Goal: Find contact information

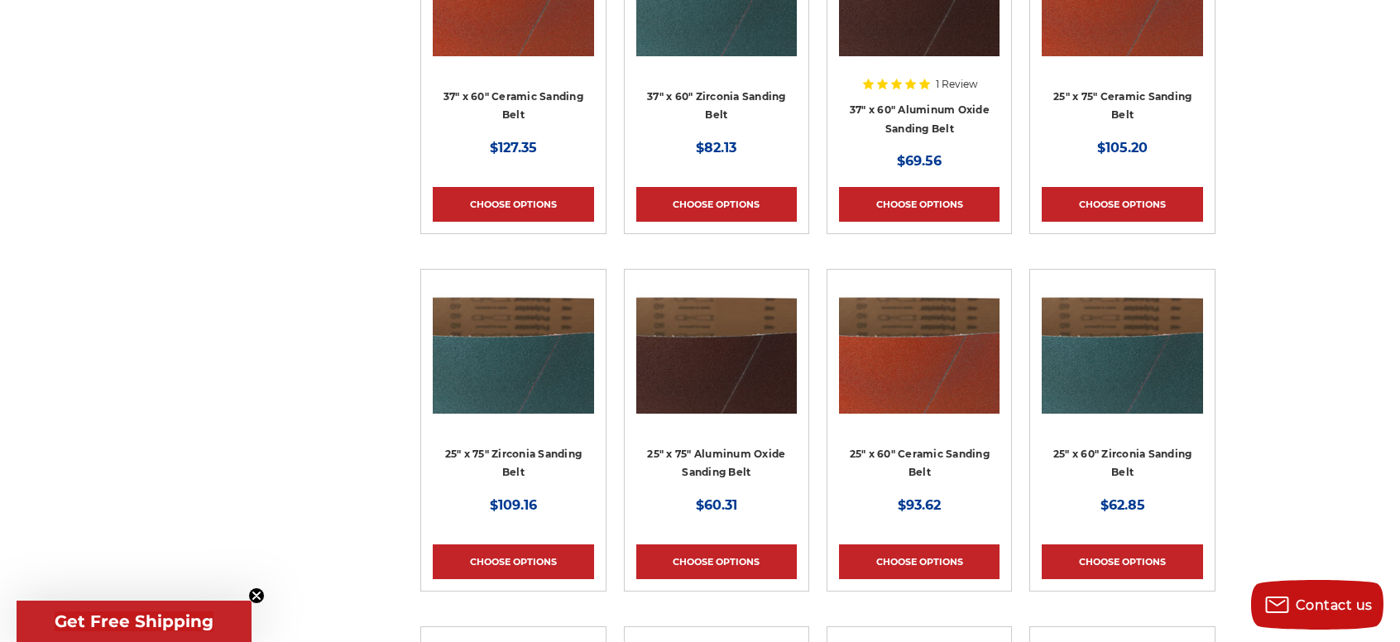
scroll to position [3893, 0]
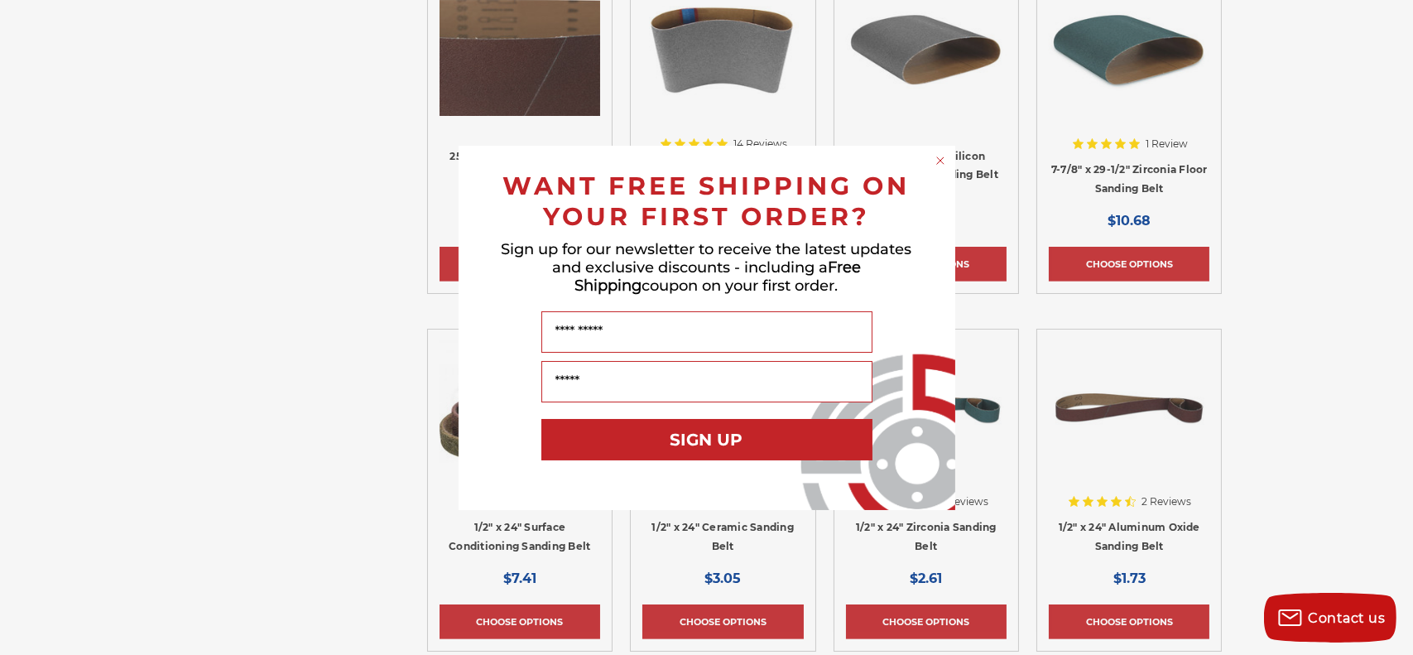
click at [939, 161] on circle "Close dialog" at bounding box center [940, 160] width 16 height 16
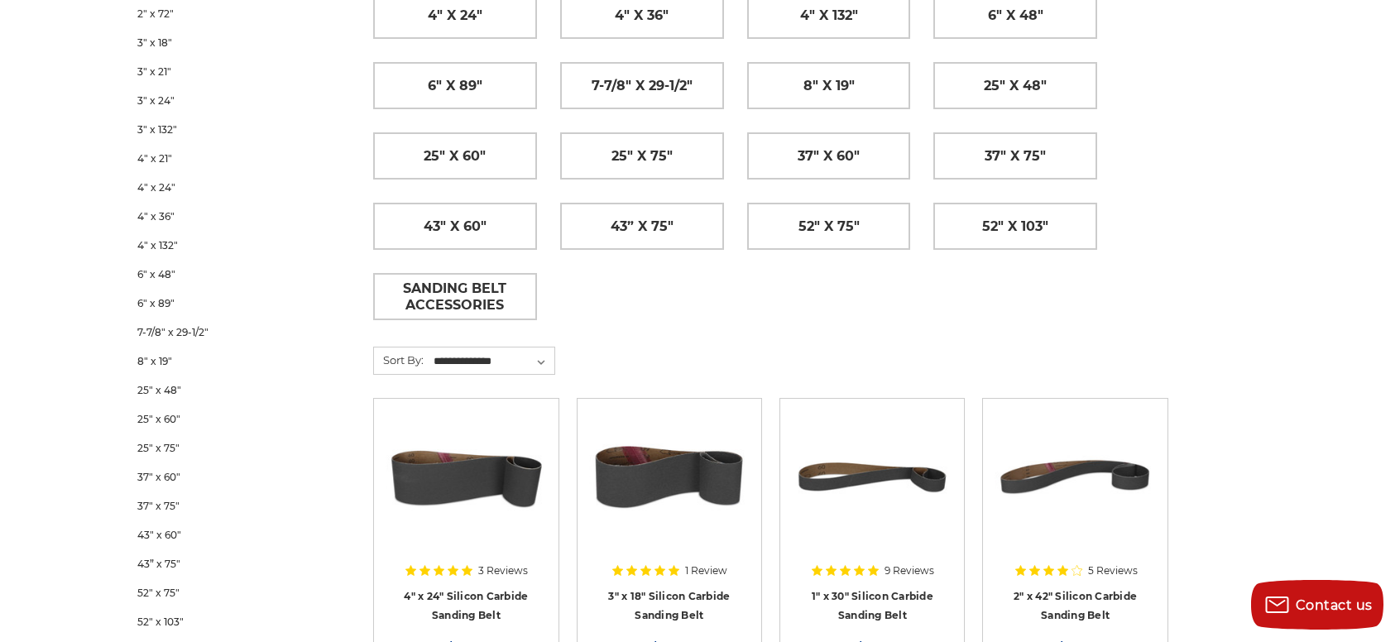
scroll to position [0, 47]
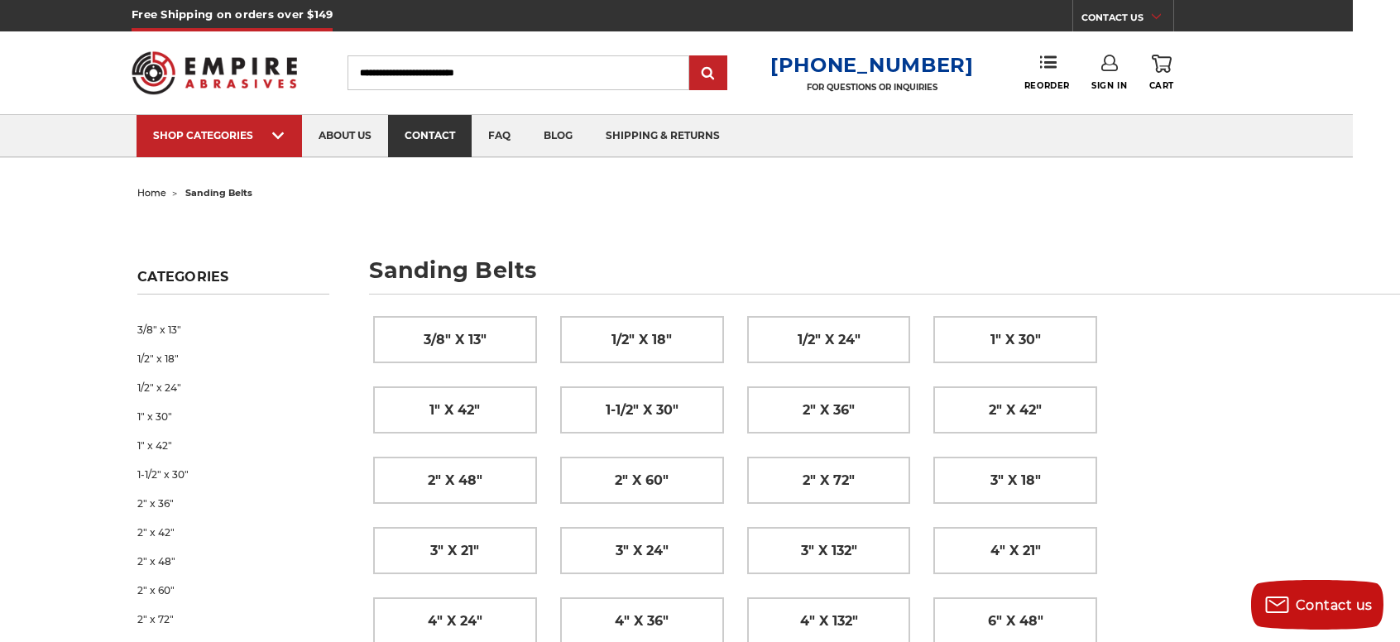
click at [406, 146] on link "contact" at bounding box center [430, 136] width 84 height 42
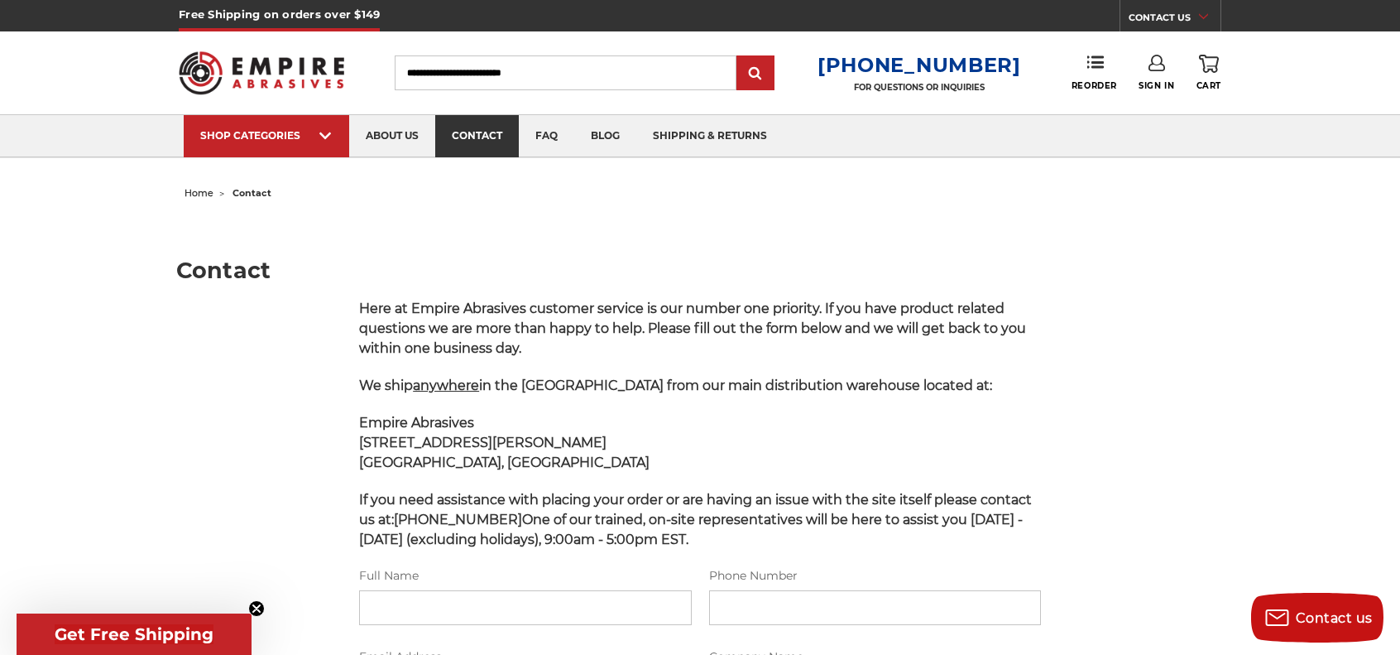
click at [502, 125] on link "contact" at bounding box center [477, 136] width 84 height 42
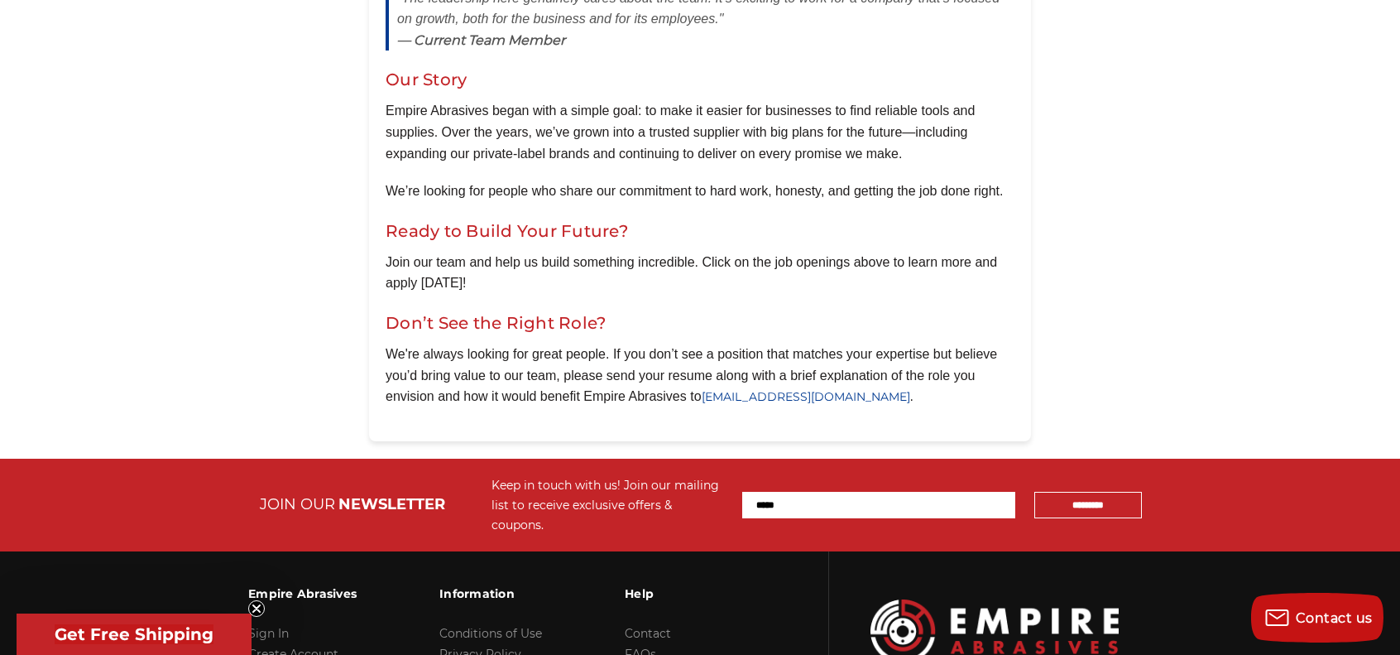
scroll to position [1383, 0]
